Goal: Task Accomplishment & Management: Use online tool/utility

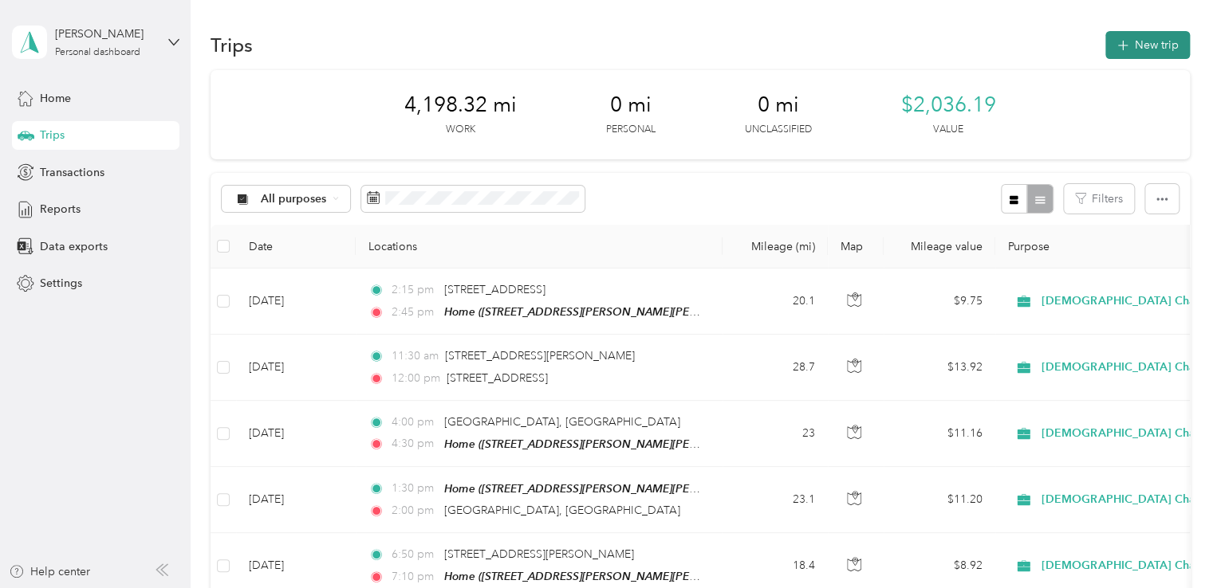
click at [1123, 51] on button "New trip" at bounding box center [1147, 45] width 85 height 28
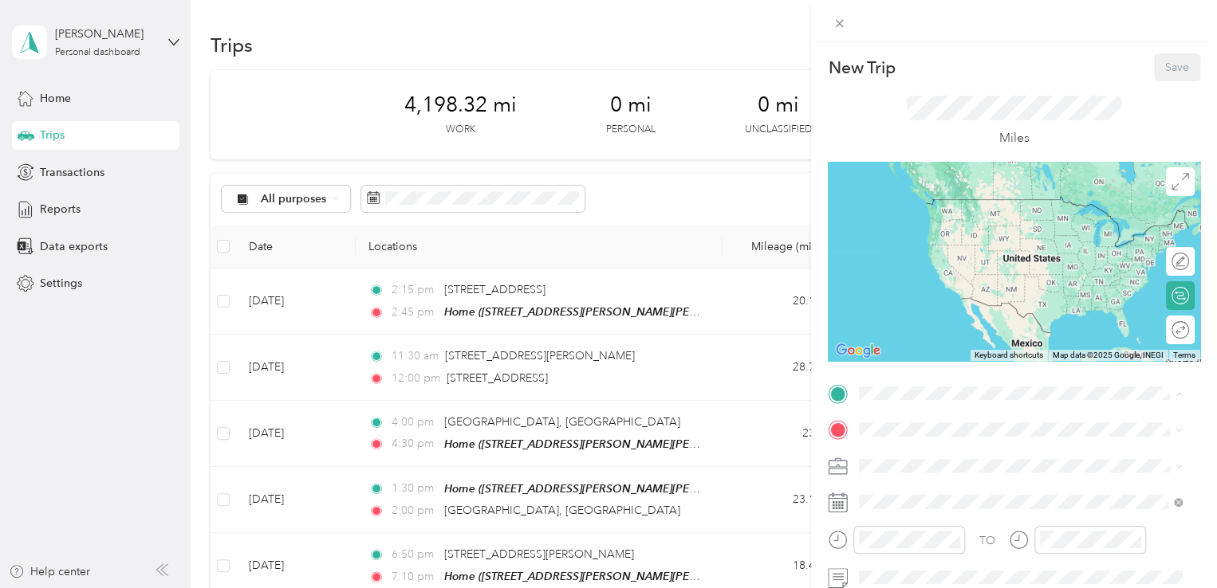
click at [937, 218] on span "[STREET_ADDRESS][PERSON_NAME][PERSON_NAME]" at bounding box center [1028, 223] width 278 height 14
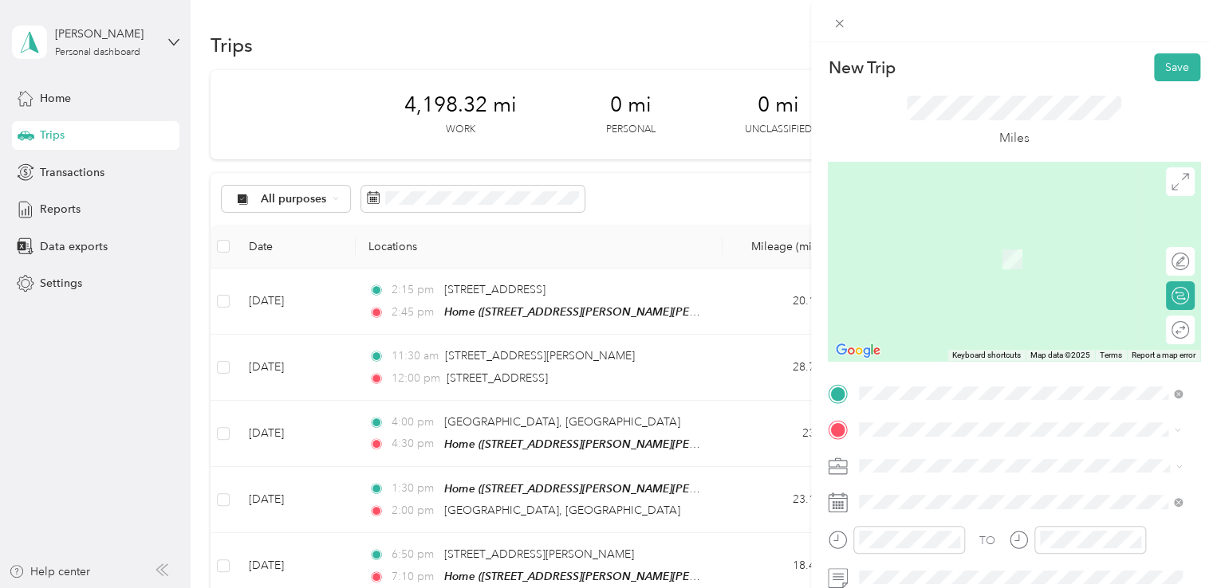
click at [930, 276] on span "[STREET_ADDRESS][US_STATE]" at bounding box center [968, 268] width 159 height 14
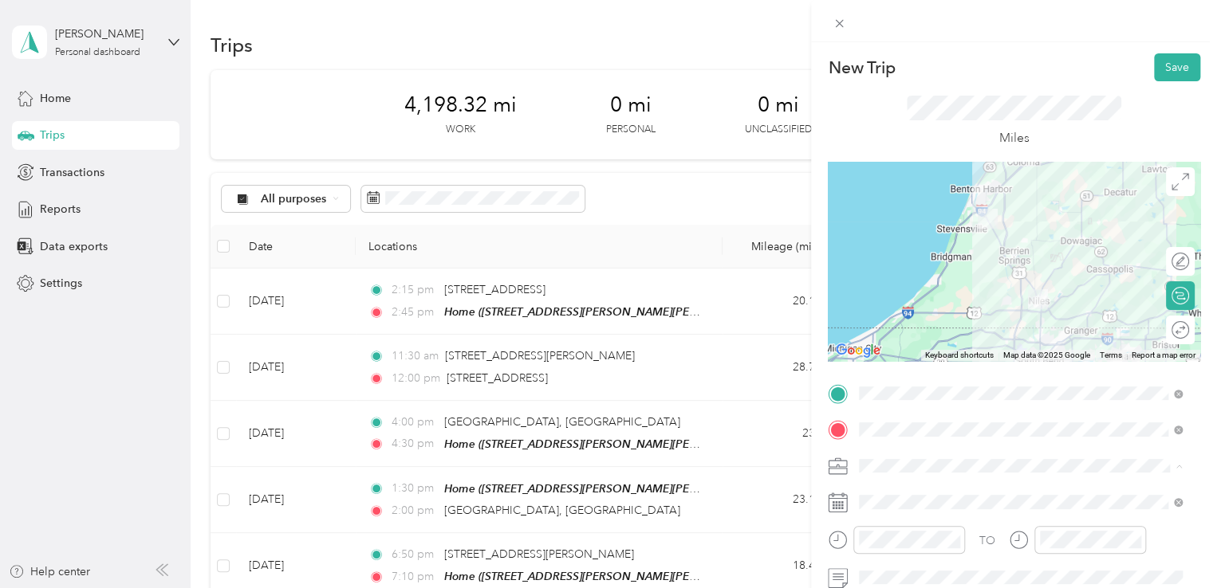
click at [909, 446] on div "Personal" at bounding box center [1020, 454] width 312 height 17
click at [911, 412] on div "[DEMOGRAPHIC_DATA] Charities - [GEOGRAPHIC_DATA][US_STATE]" at bounding box center [1020, 417] width 312 height 33
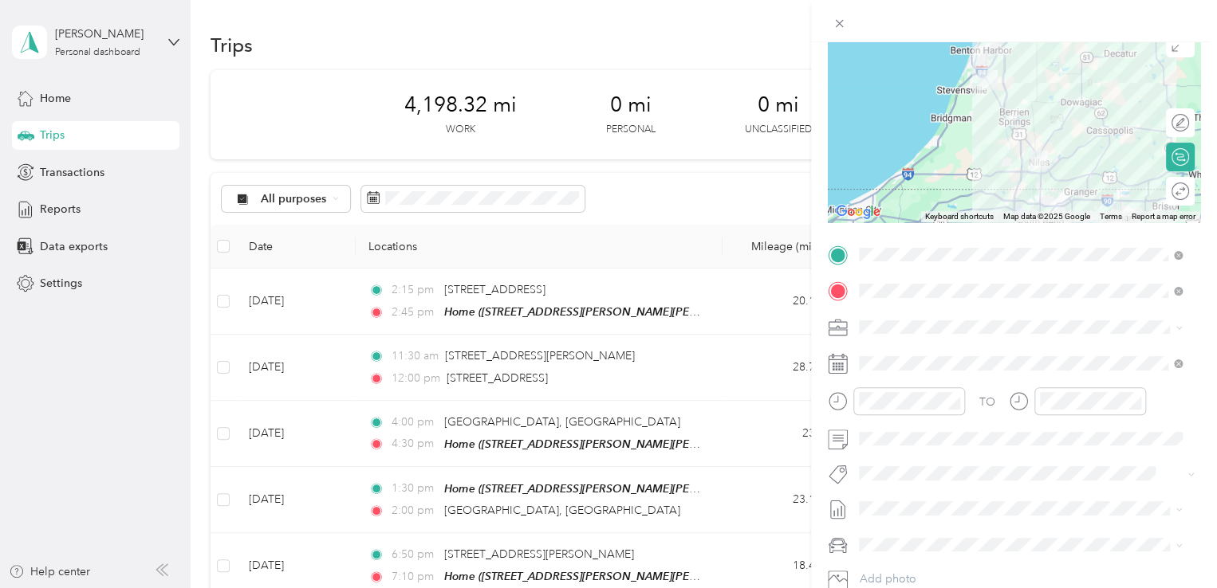
scroll to position [141, 0]
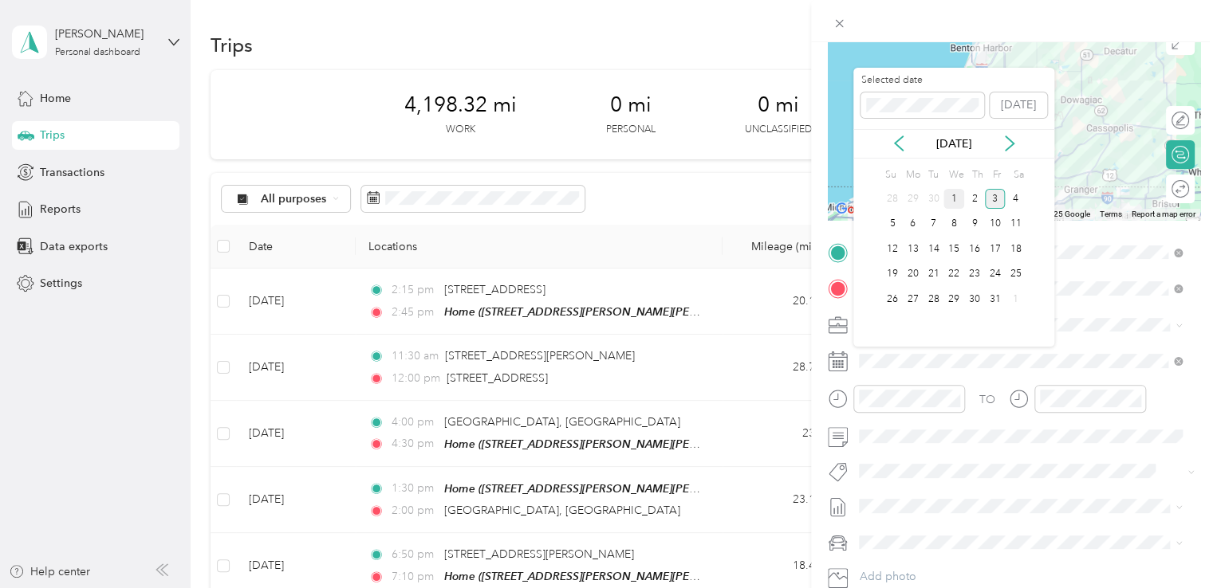
click at [956, 195] on div "1" at bounding box center [953, 199] width 21 height 20
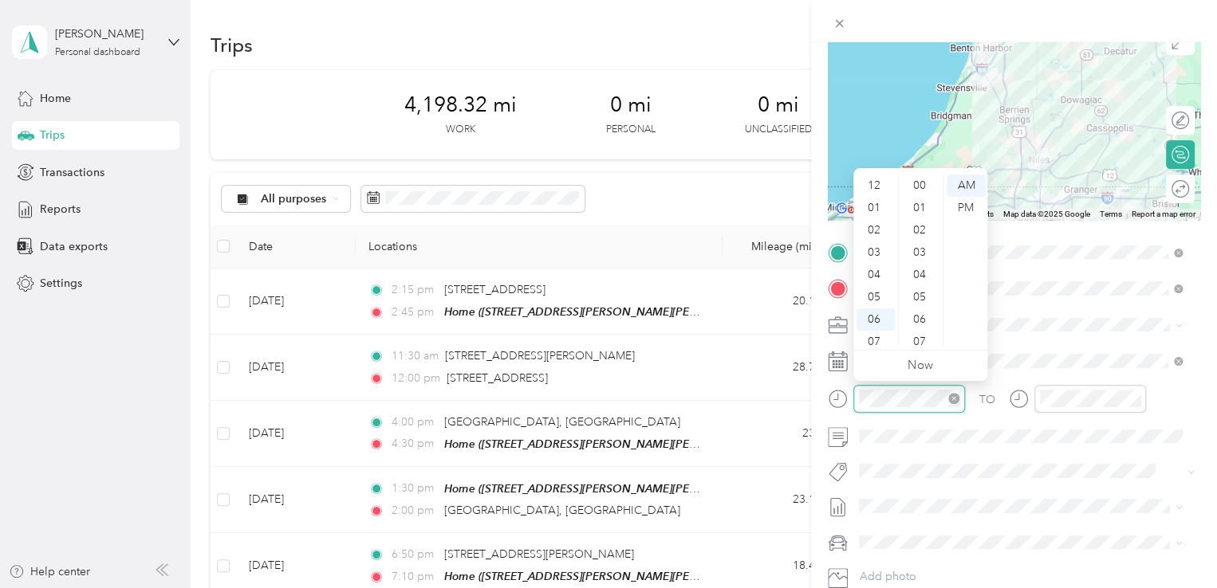
scroll to position [96, 0]
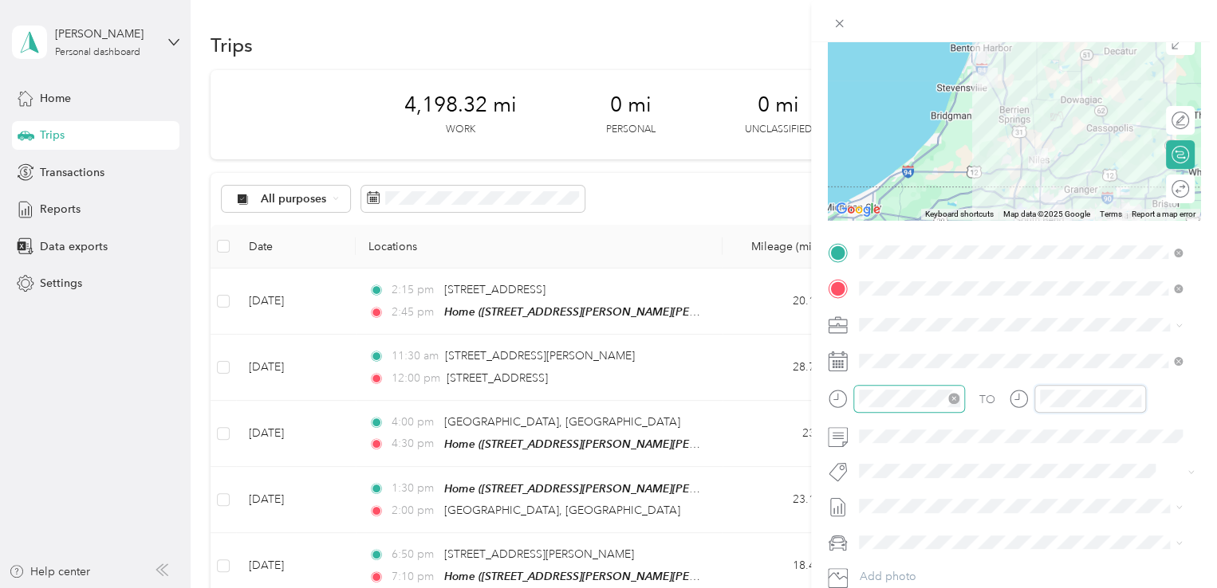
click at [998, 392] on div "TO" at bounding box center [1013, 404] width 372 height 39
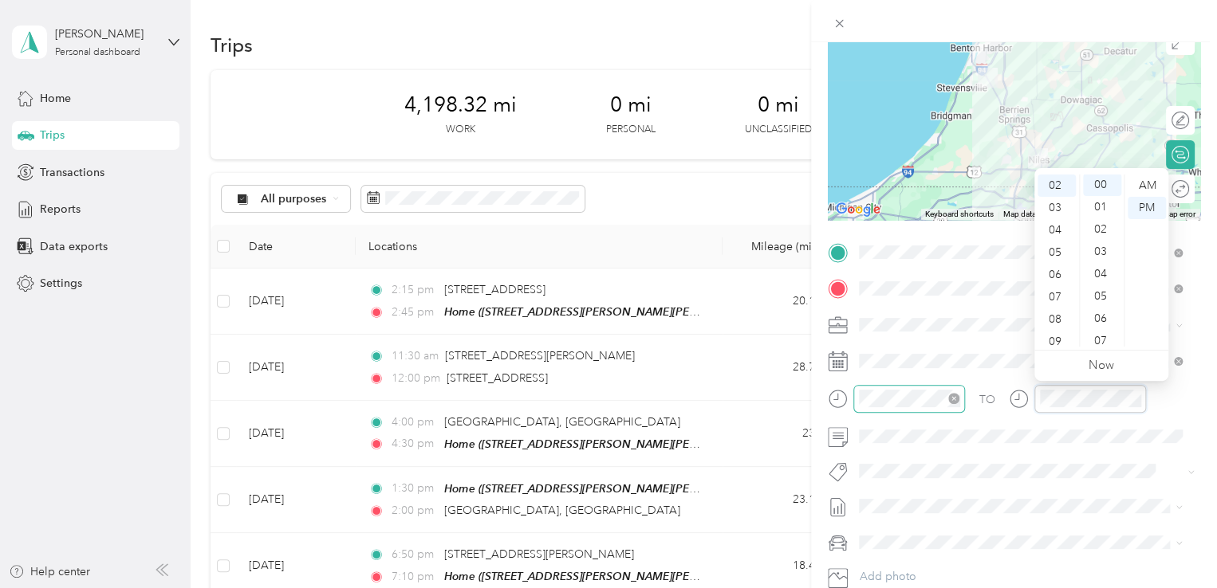
scroll to position [0, 0]
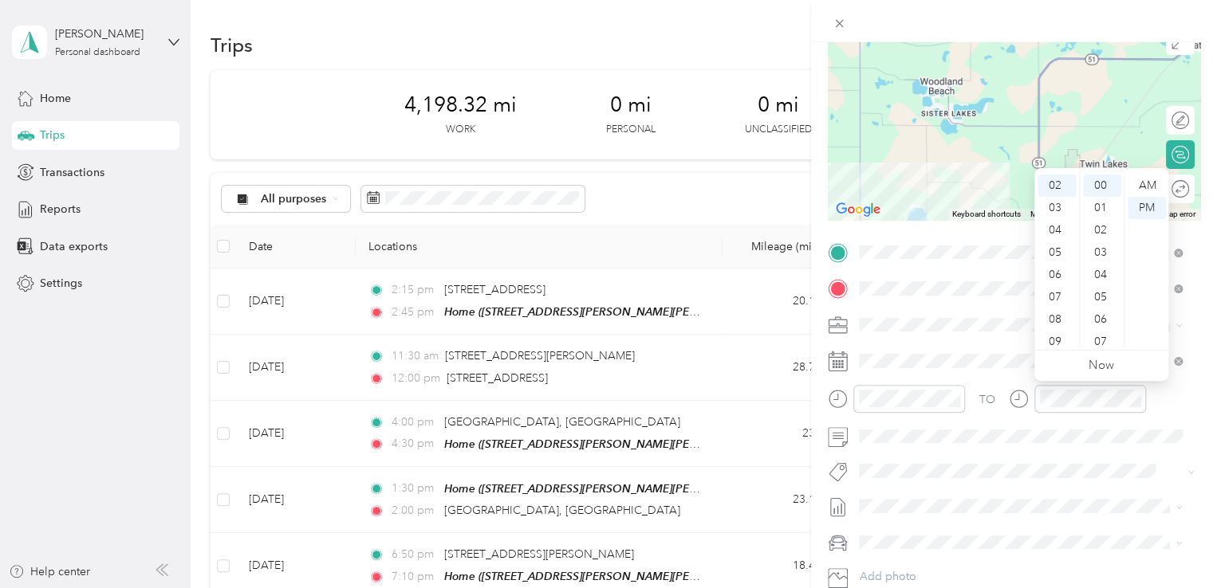
click at [1009, 8] on div at bounding box center [1014, 21] width 406 height 42
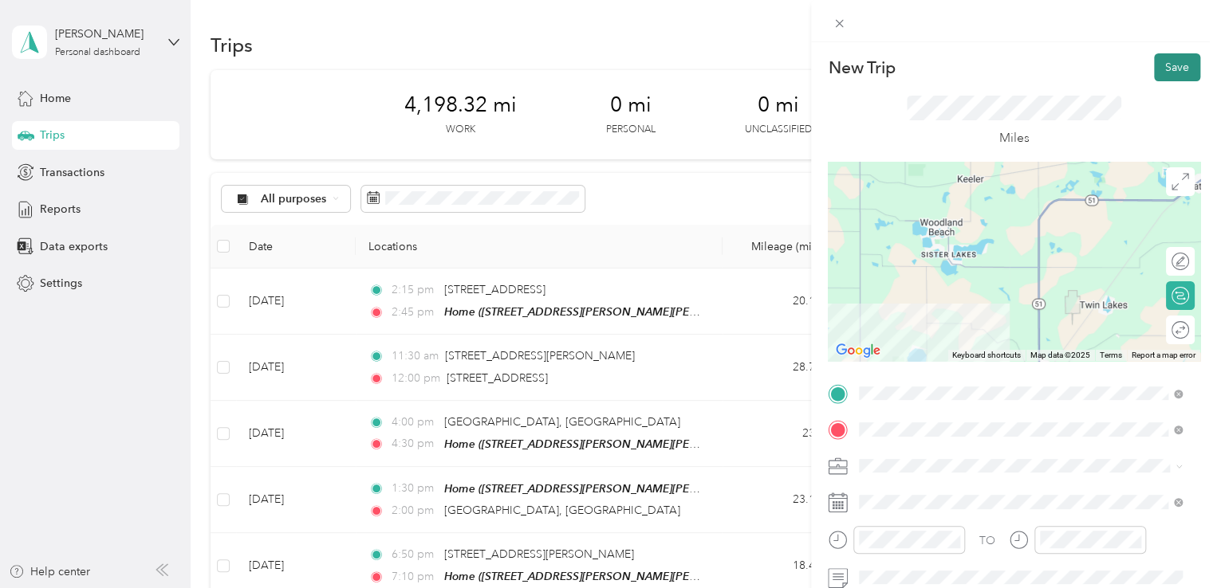
click at [1164, 81] on button "Save" at bounding box center [1177, 67] width 46 height 28
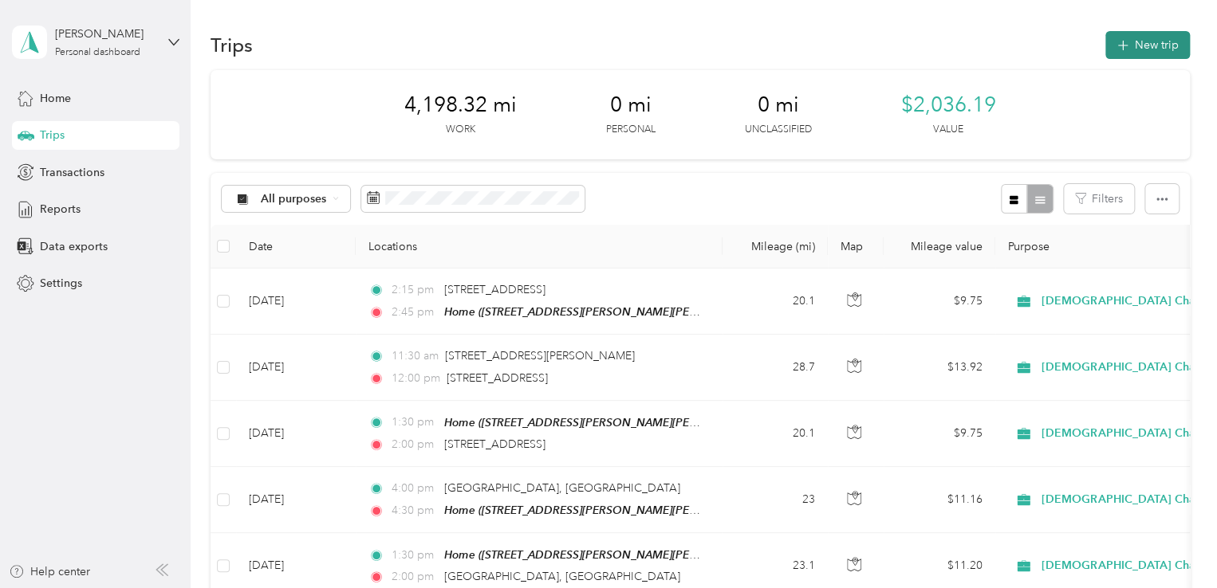
click at [1149, 36] on button "New trip" at bounding box center [1147, 45] width 85 height 28
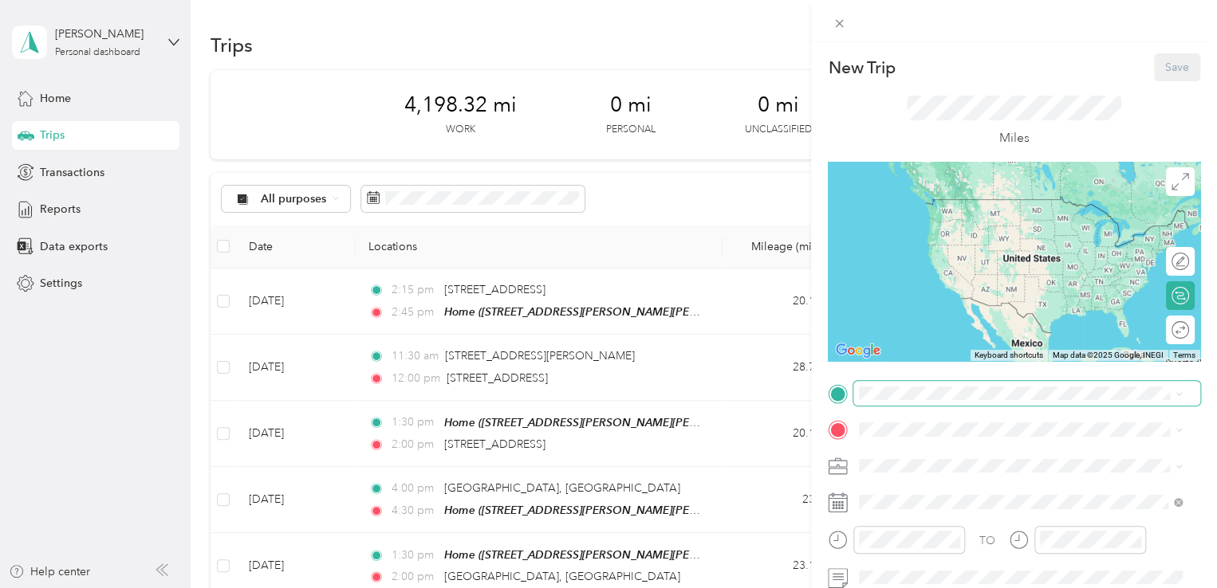
click at [906, 383] on span at bounding box center [1026, 394] width 347 height 26
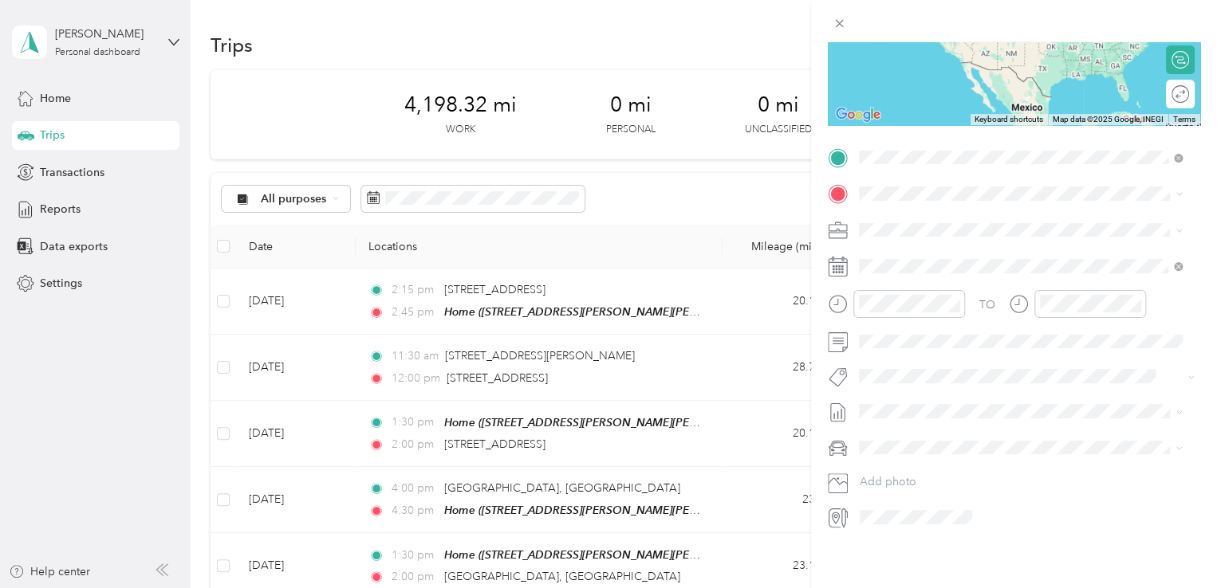
click at [928, 253] on li "[STREET_ADDRESS][US_STATE]" at bounding box center [1020, 236] width 334 height 33
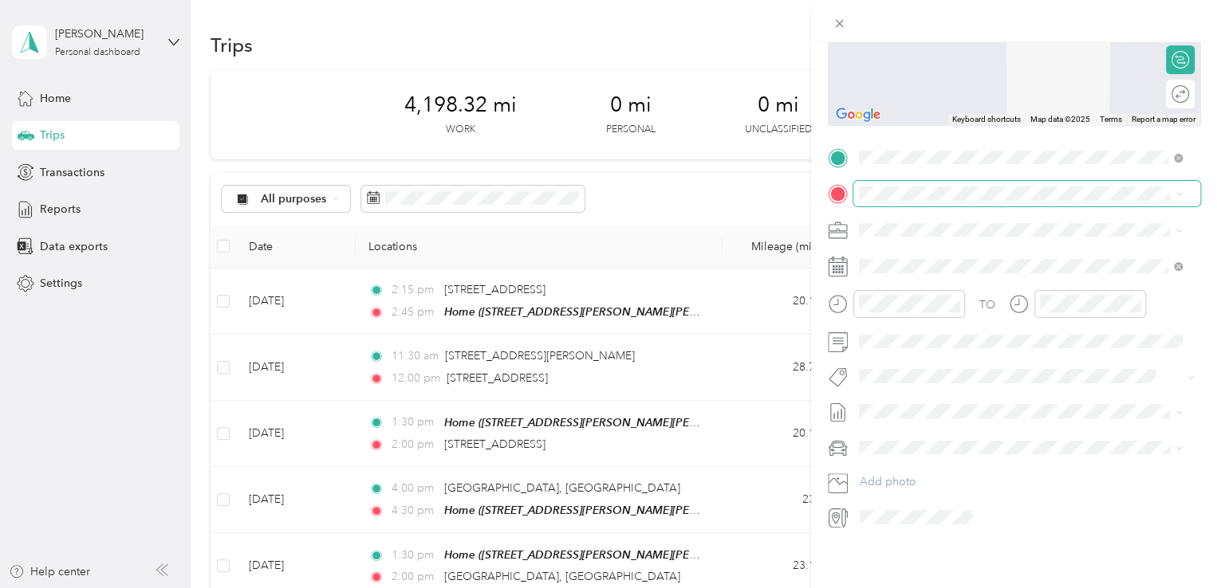
click at [915, 192] on span at bounding box center [1026, 194] width 347 height 26
click at [926, 257] on span "[STREET_ADDRESS][PERSON_NAME][PERSON_NAME]" at bounding box center [1028, 263] width 278 height 14
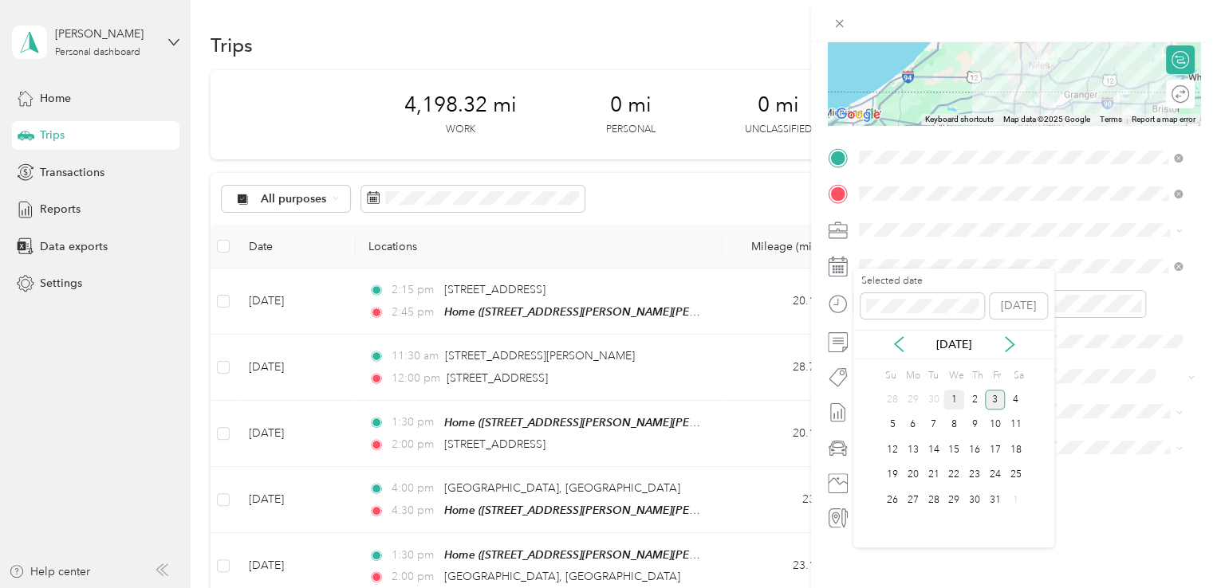
click at [943, 400] on div "1" at bounding box center [953, 400] width 21 height 20
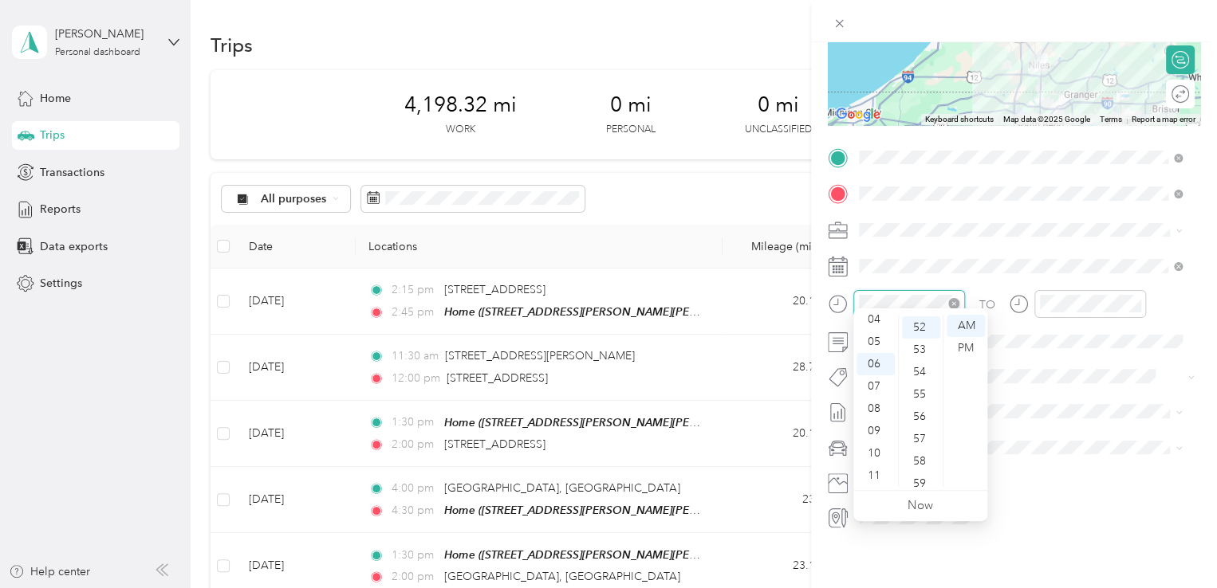
scroll to position [1161, 0]
